Goal: Task Accomplishment & Management: Use online tool/utility

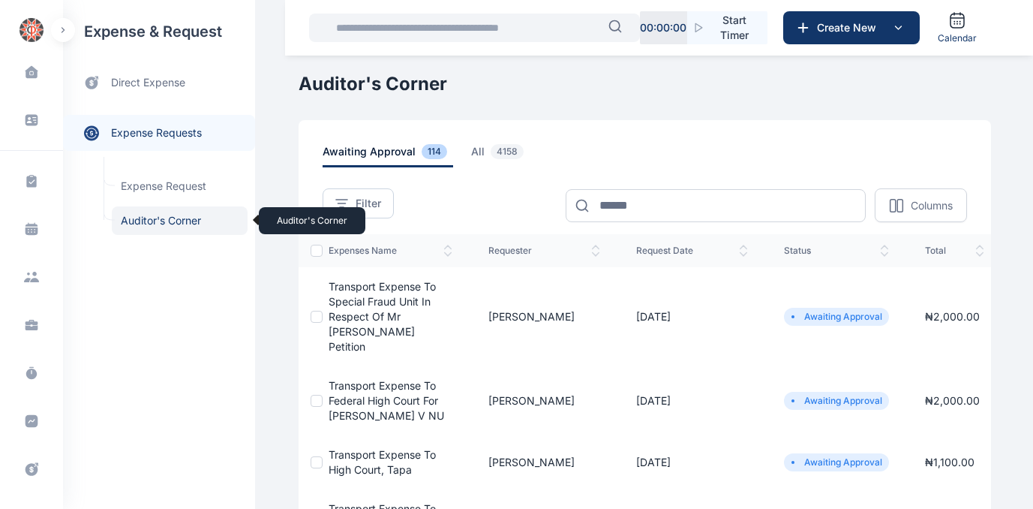
click at [156, 220] on span "Auditor's Corner Auditor's Corner" at bounding box center [180, 220] width 136 height 29
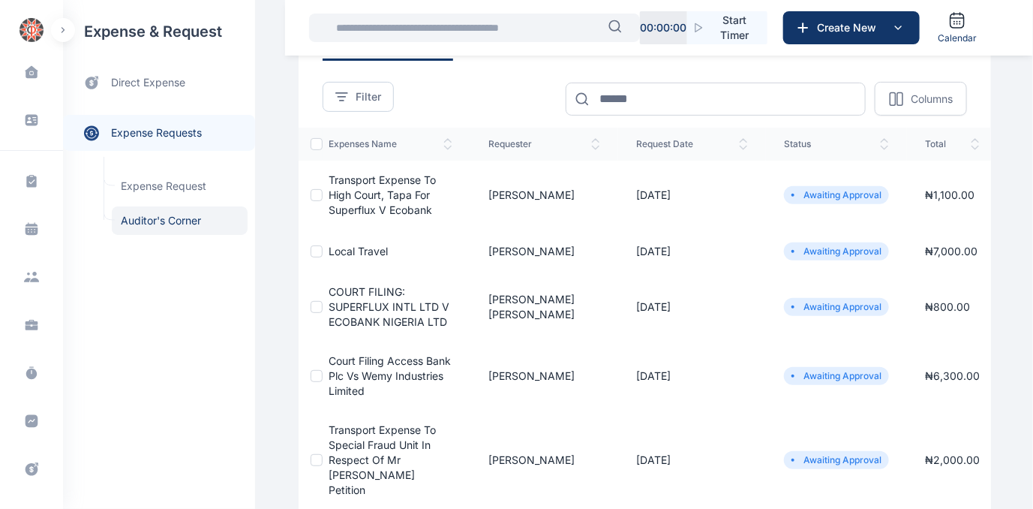
scroll to position [68, 0]
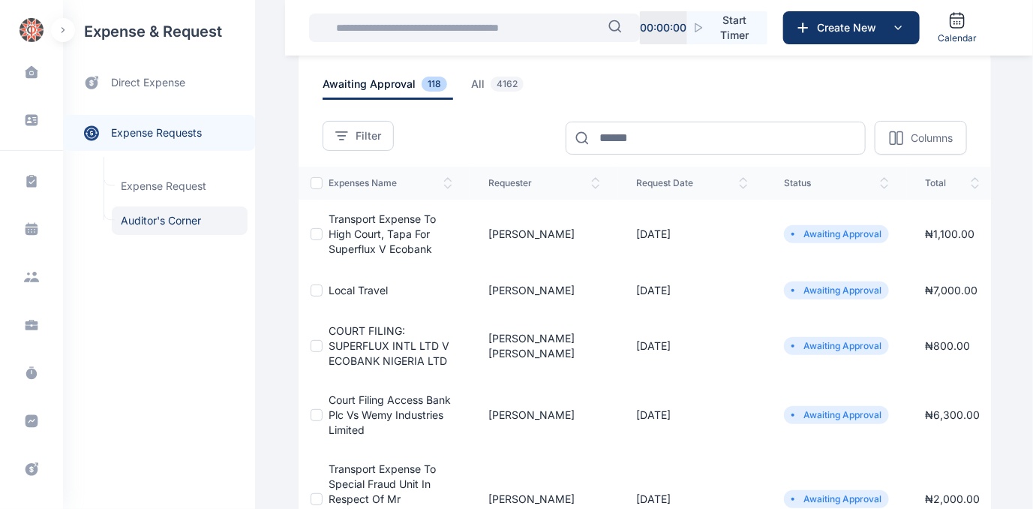
click at [361, 346] on span "COURT FILING: SUPERFLUX INTL LTD V ECOBANK NIGERIA LTD" at bounding box center [389, 345] width 121 height 43
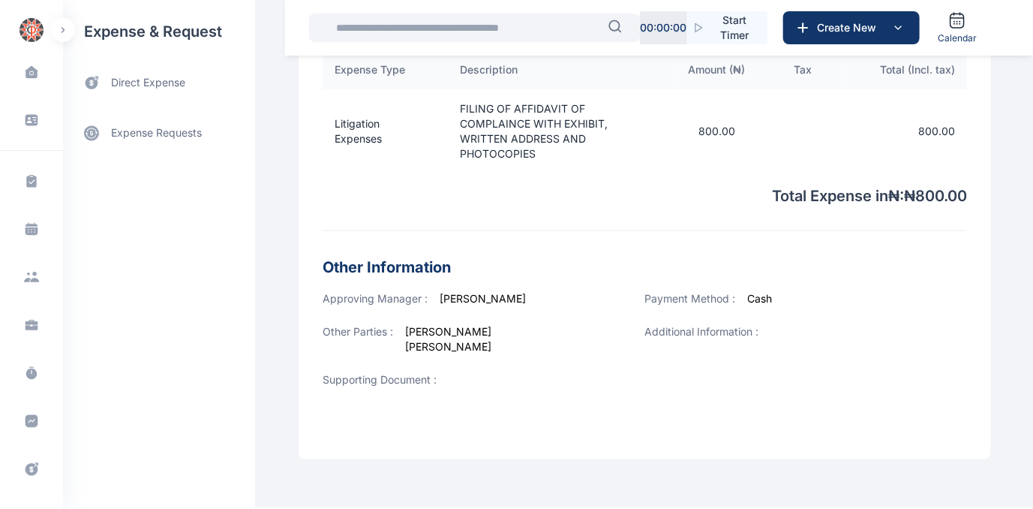
scroll to position [558, 0]
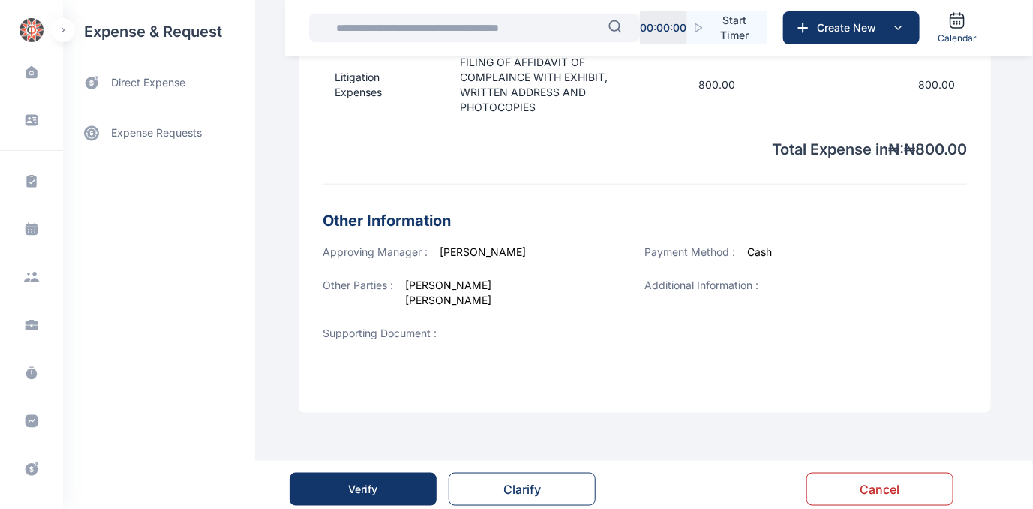
click at [383, 473] on button "Verify" at bounding box center [363, 489] width 147 height 33
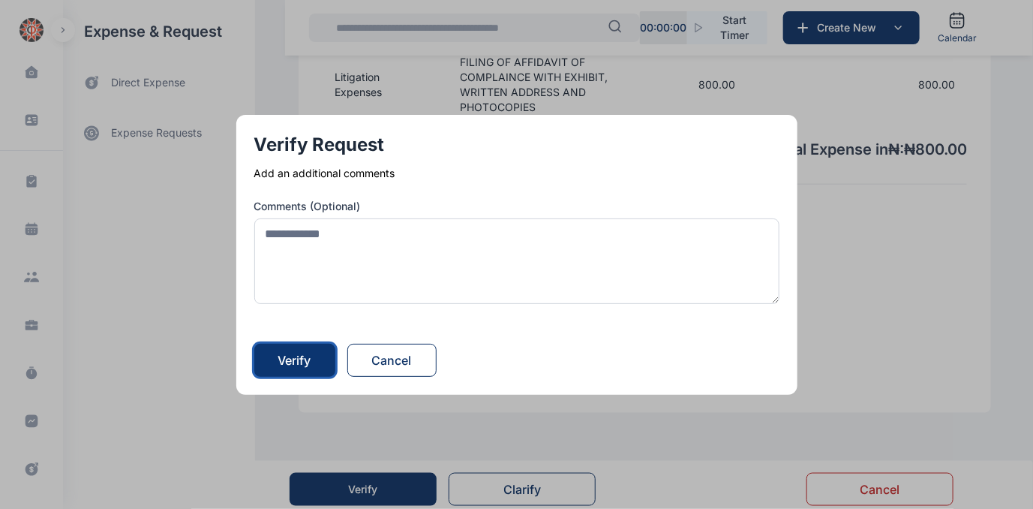
click at [311, 354] on div "Verify" at bounding box center [294, 360] width 33 height 18
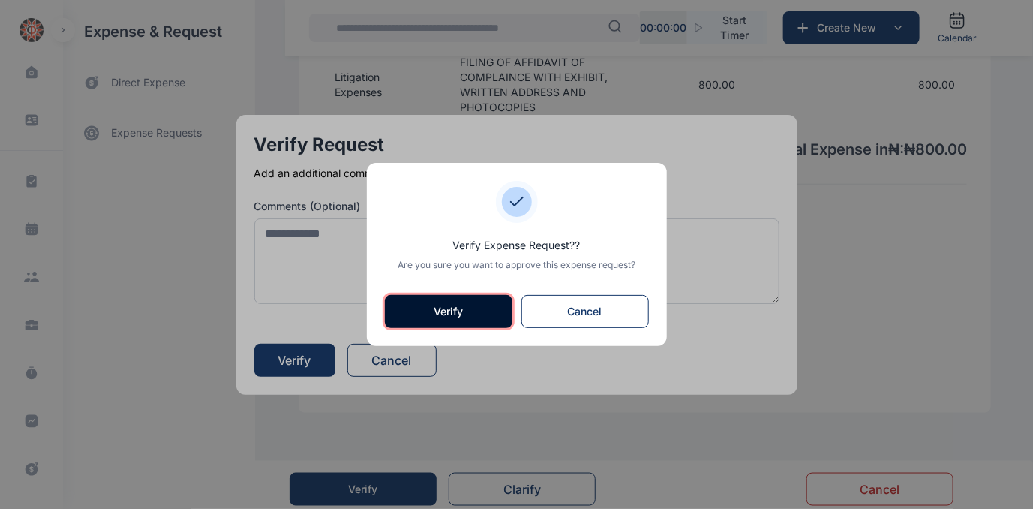
click at [452, 319] on button "Verify" at bounding box center [449, 311] width 128 height 33
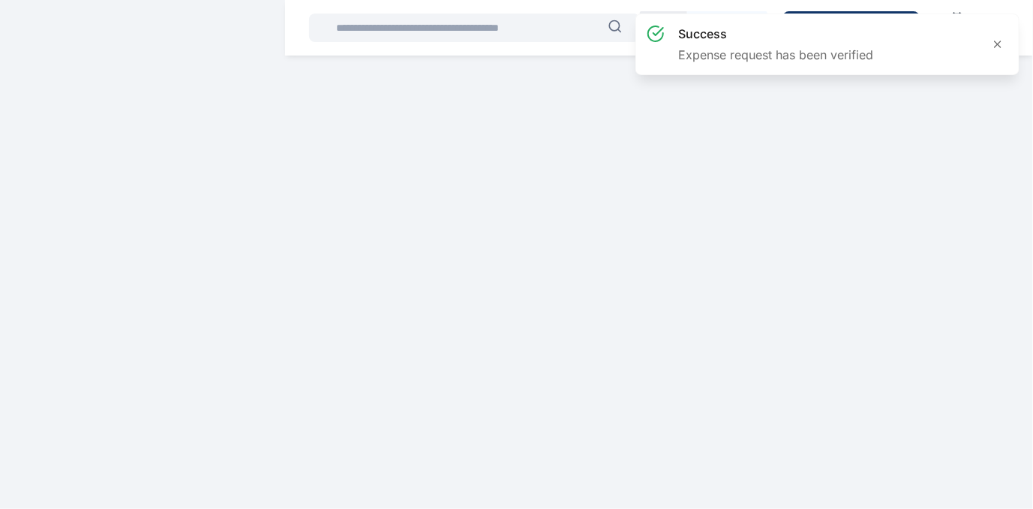
scroll to position [0, 0]
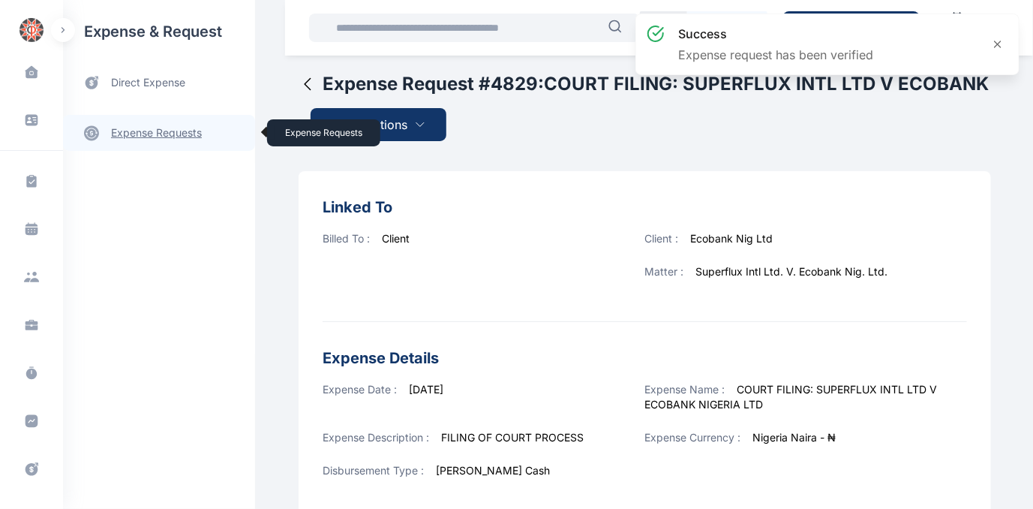
click at [155, 132] on link "expense requests expense requests" at bounding box center [159, 133] width 192 height 36
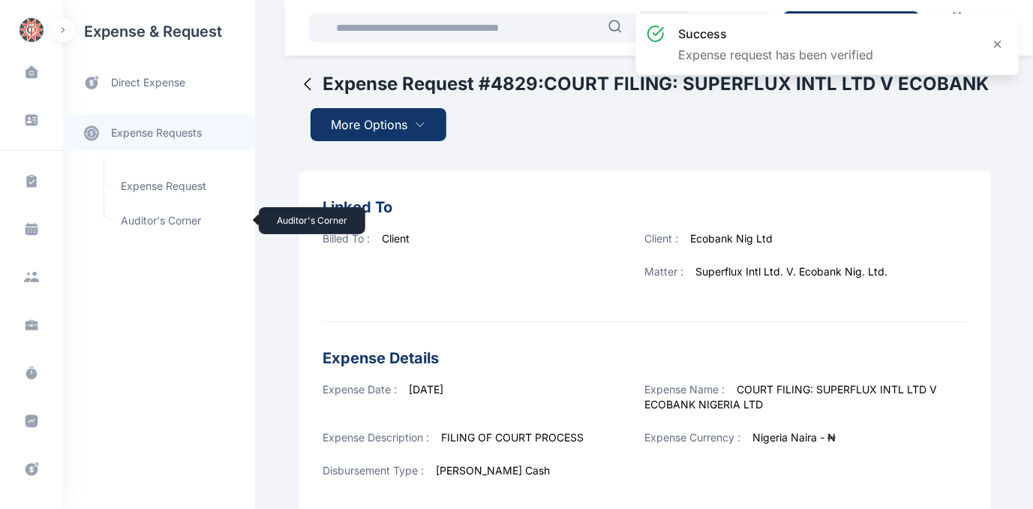
click at [145, 217] on span "Auditor's Corner Auditor's Corner" at bounding box center [180, 220] width 136 height 29
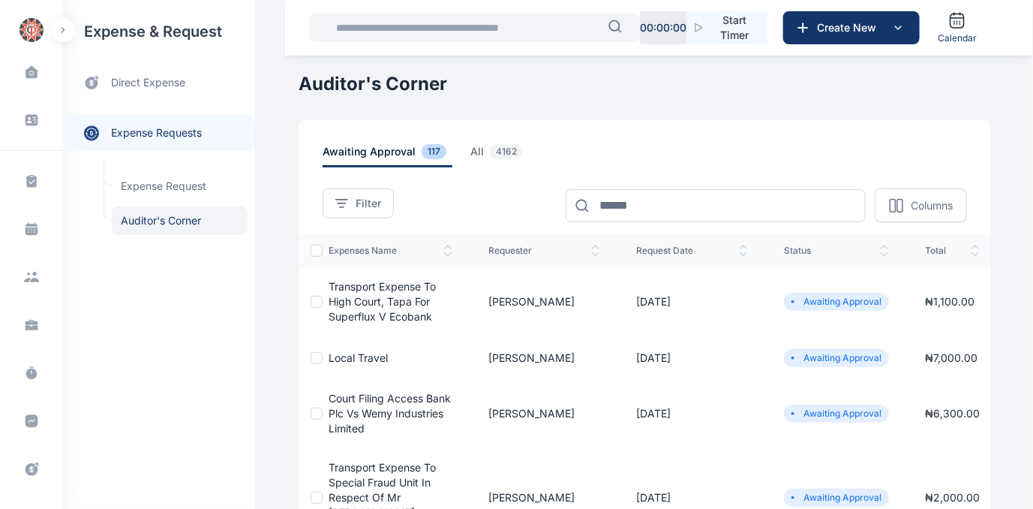
click at [366, 413] on span "Court Filing Access Bank Plc Vs Wemy Industries Limited" at bounding box center [390, 413] width 122 height 43
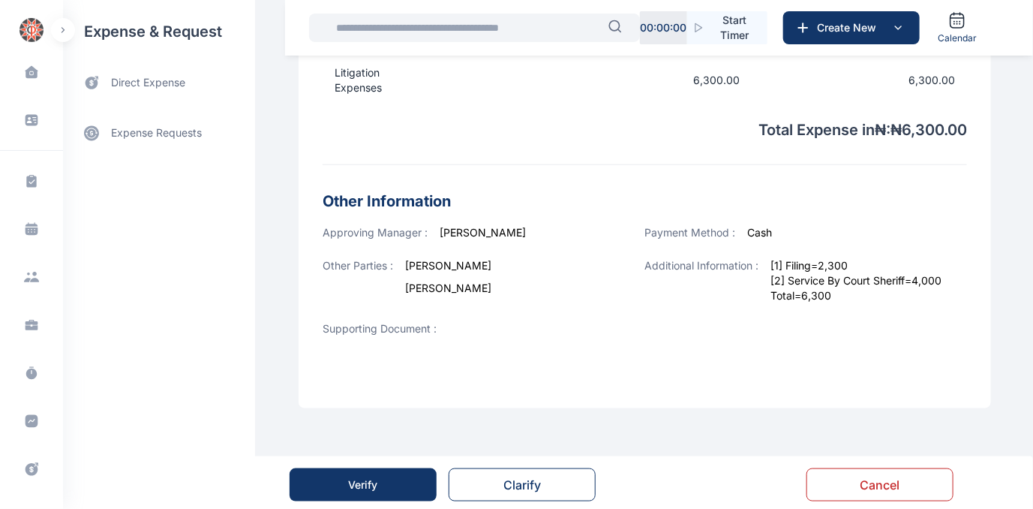
scroll to position [557, 0]
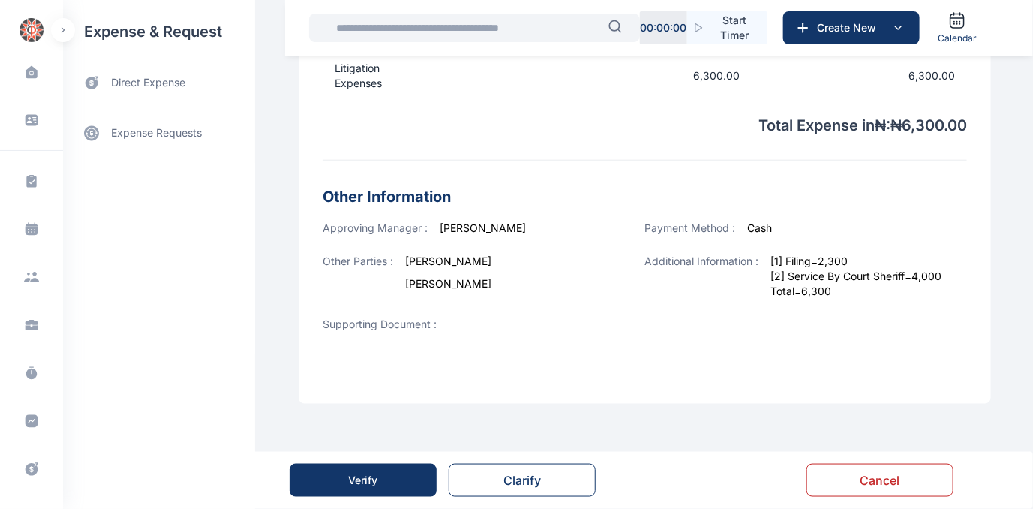
click at [358, 476] on div "Verify" at bounding box center [363, 480] width 29 height 15
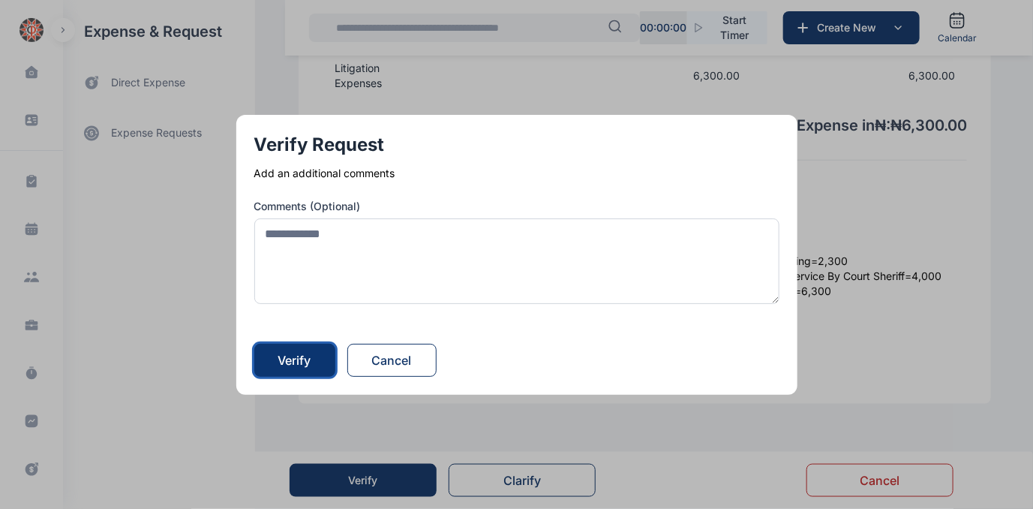
click at [290, 347] on button "Verify" at bounding box center [294, 360] width 81 height 33
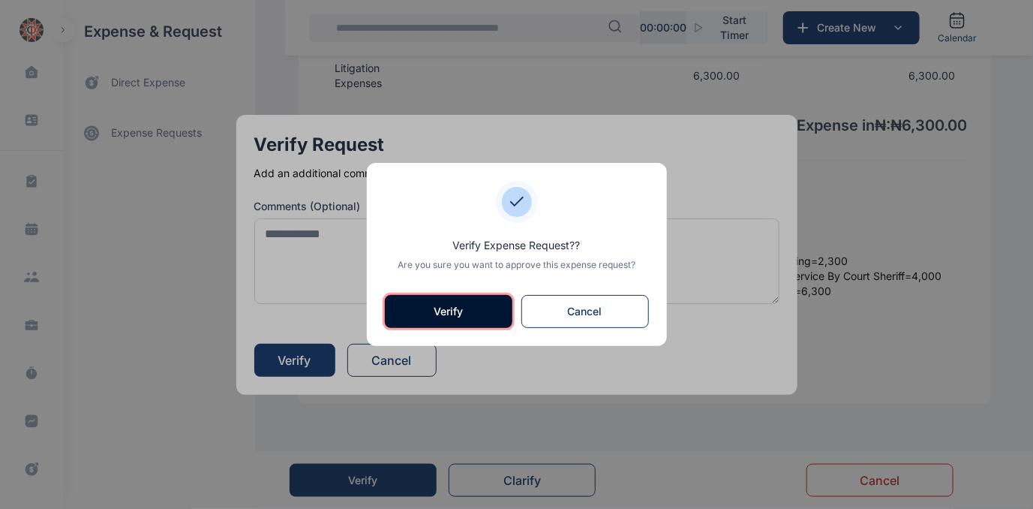
click at [437, 314] on button "Verify" at bounding box center [449, 311] width 128 height 33
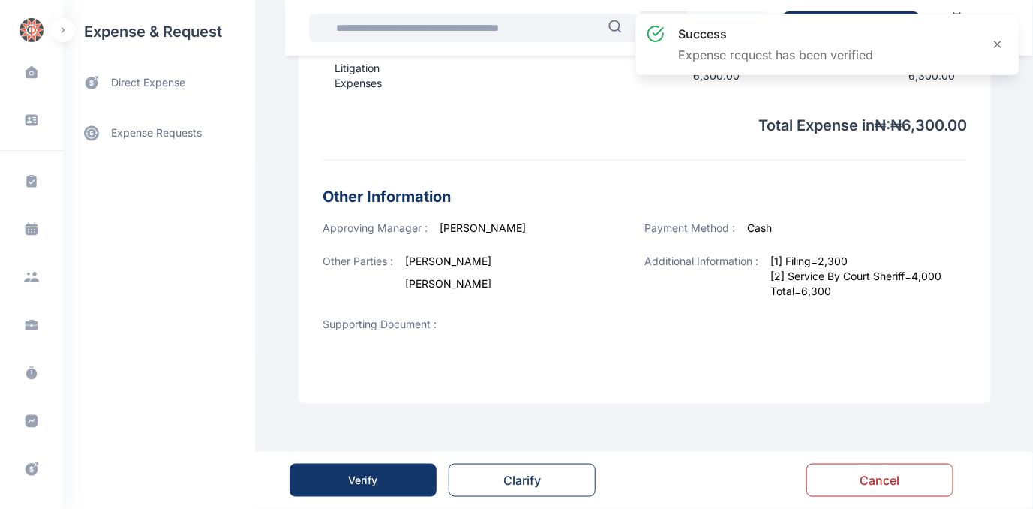
scroll to position [0, 0]
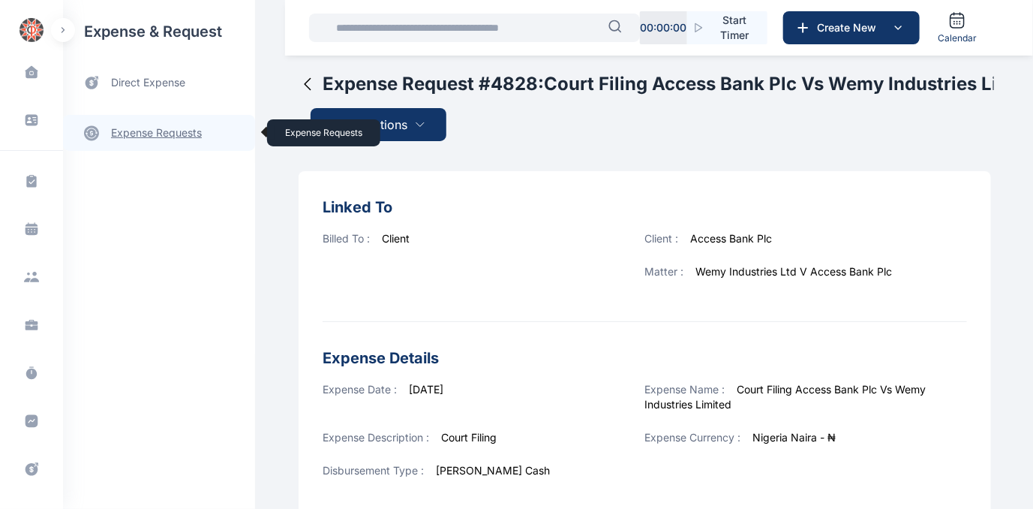
click at [169, 134] on link "expense requests expense requests" at bounding box center [159, 133] width 192 height 36
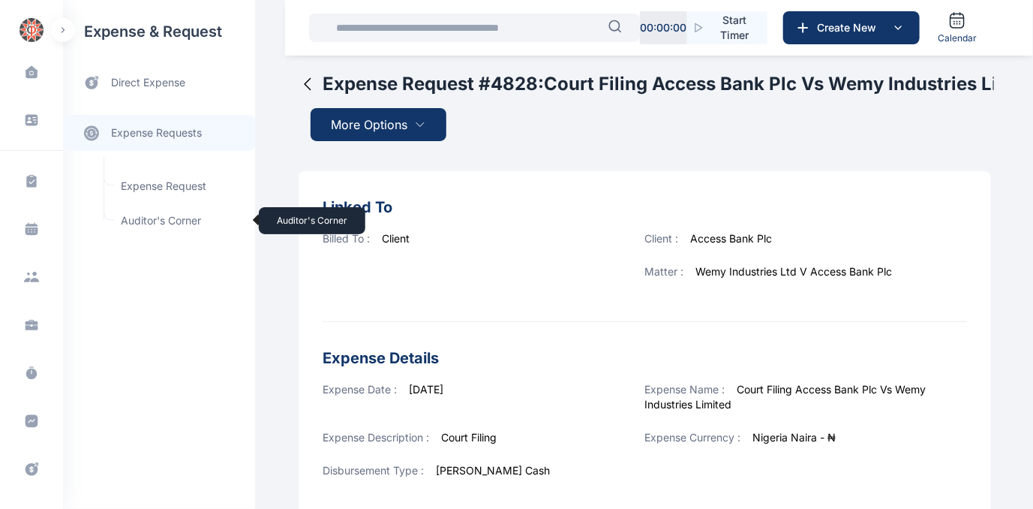
click at [130, 217] on span "Auditor's Corner Auditor's Corner" at bounding box center [180, 220] width 136 height 29
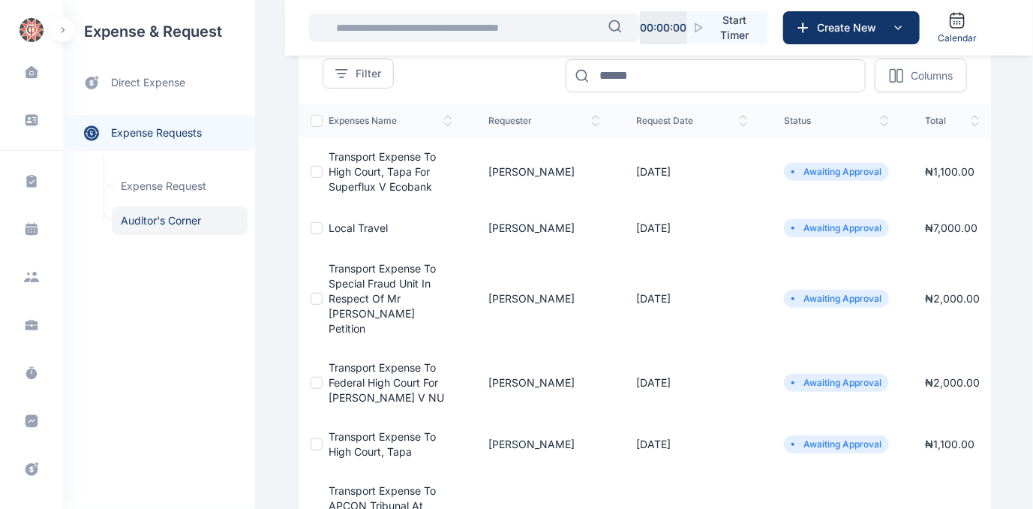
scroll to position [136, 0]
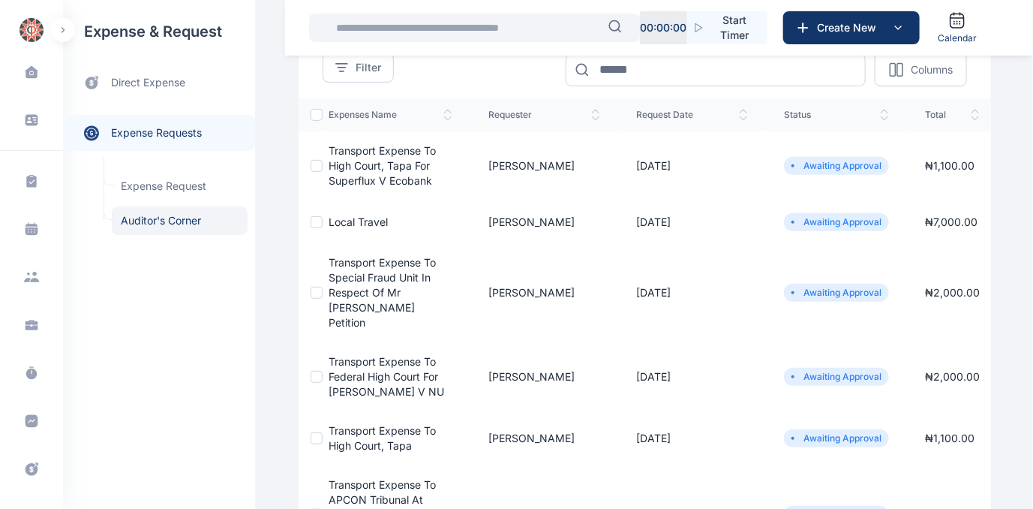
click at [369, 216] on span "Local Travel" at bounding box center [358, 221] width 59 height 13
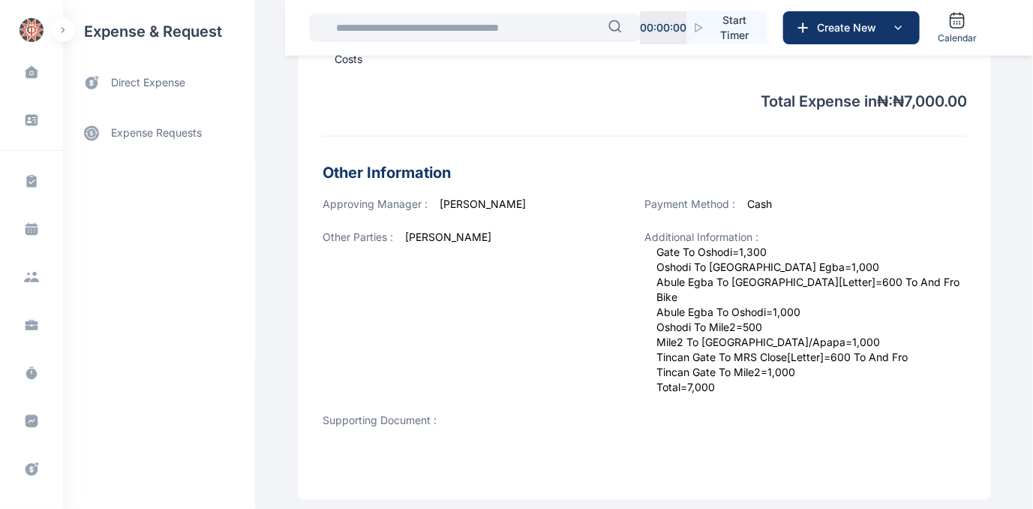
scroll to position [600, 0]
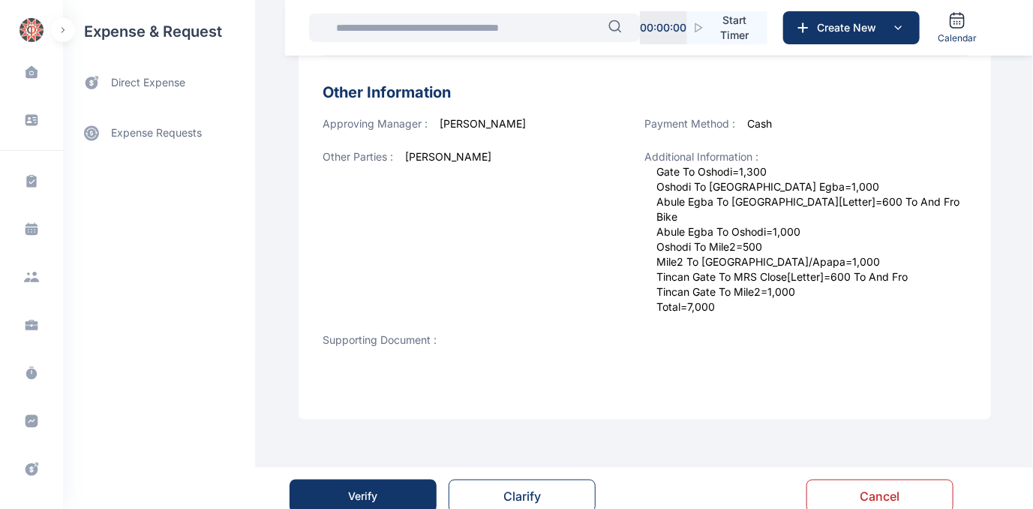
click at [371, 489] on div "Verify" at bounding box center [363, 496] width 29 height 15
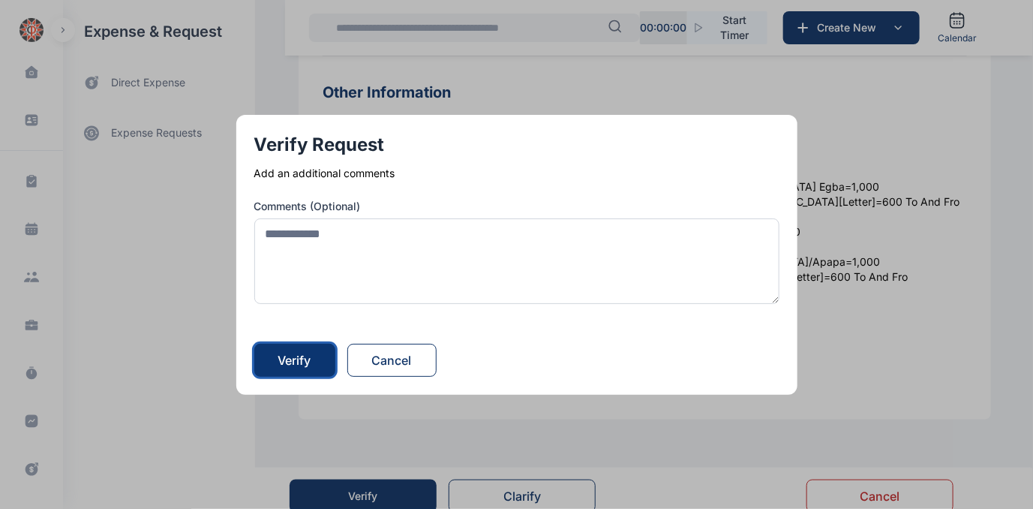
click at [308, 354] on div "Verify" at bounding box center [294, 360] width 33 height 18
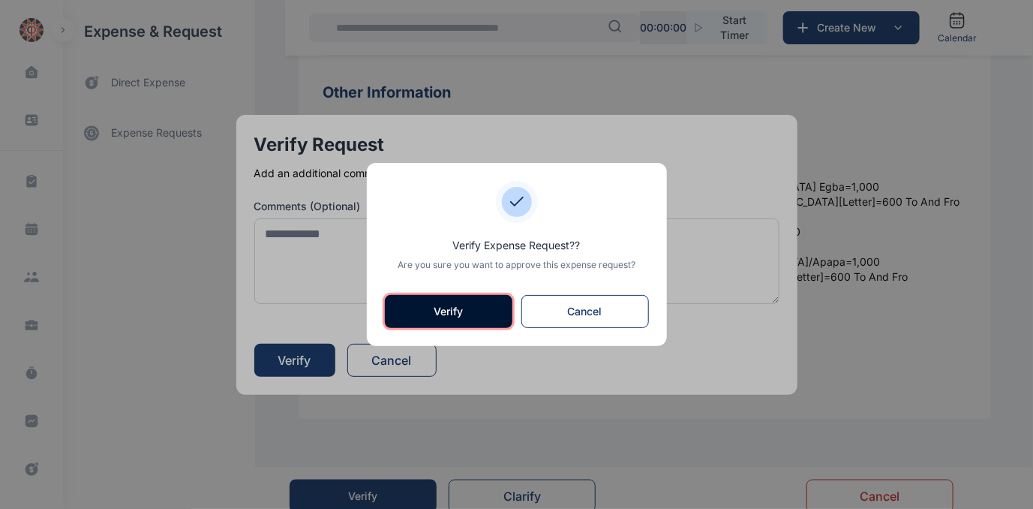
click at [461, 305] on button "Verify" at bounding box center [449, 311] width 128 height 33
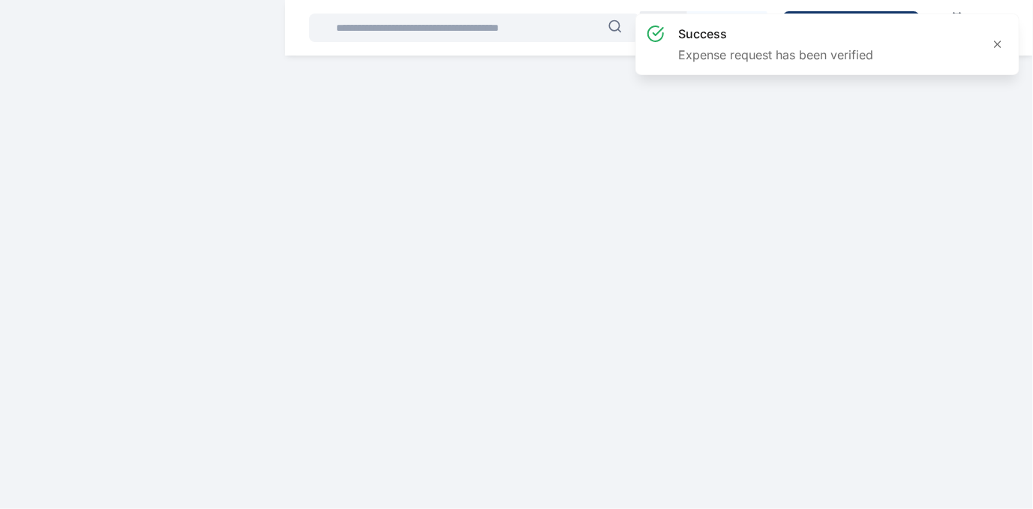
scroll to position [0, 0]
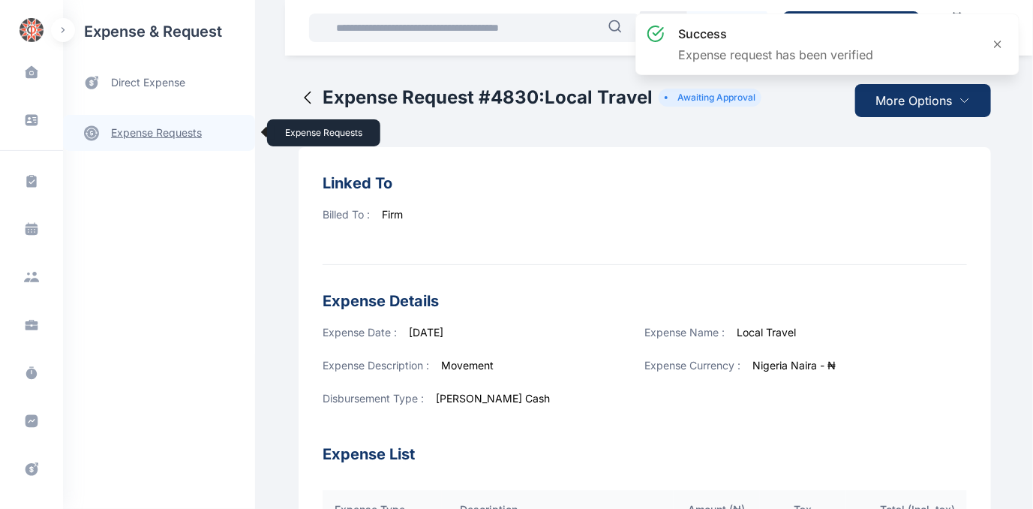
click at [174, 134] on link "expense requests expense requests" at bounding box center [159, 133] width 192 height 36
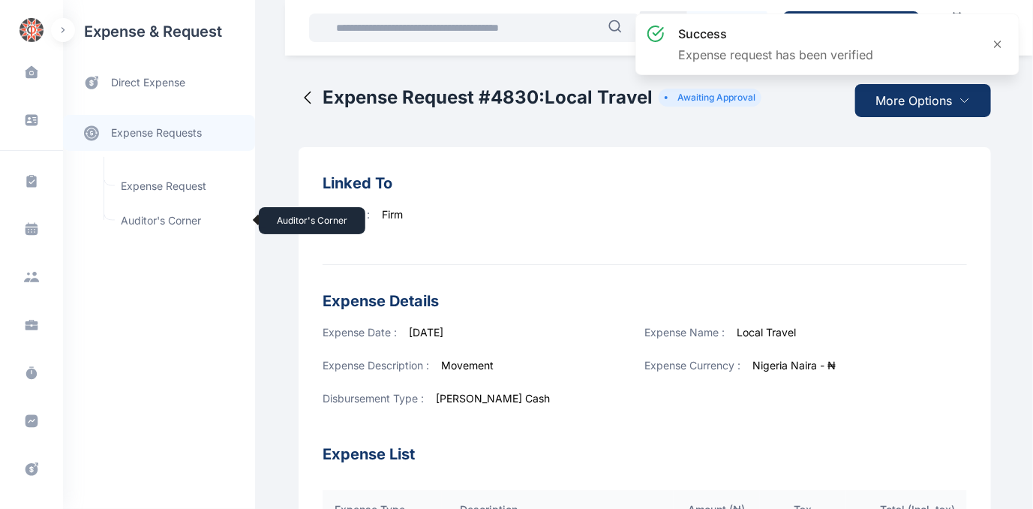
click at [155, 220] on span "Auditor's Corner Auditor's Corner" at bounding box center [180, 220] width 136 height 29
